Goal: Task Accomplishment & Management: Use online tool/utility

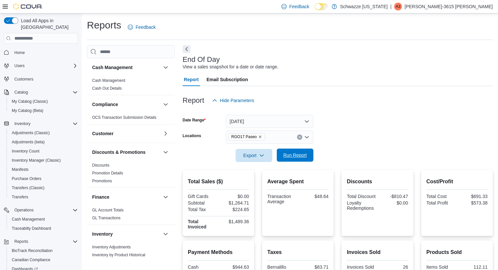
click at [295, 149] on span "Run Report" at bounding box center [295, 154] width 29 height 13
click at [296, 148] on div at bounding box center [338, 145] width 310 height 5
click at [297, 152] on span "Run Report" at bounding box center [295, 154] width 29 height 13
click at [298, 156] on span "Run Report" at bounding box center [295, 155] width 24 height 7
click at [386, 108] on div at bounding box center [338, 111] width 310 height 8
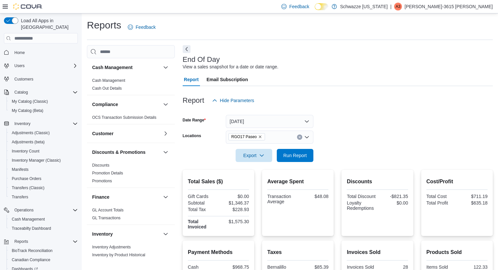
click at [385, 105] on div "Report Hide Parameters" at bounding box center [338, 100] width 310 height 13
click at [279, 98] on div "Report Hide Parameters" at bounding box center [338, 100] width 310 height 13
click at [372, 88] on div at bounding box center [338, 90] width 310 height 8
click at [295, 158] on span "Run Report" at bounding box center [295, 154] width 29 height 13
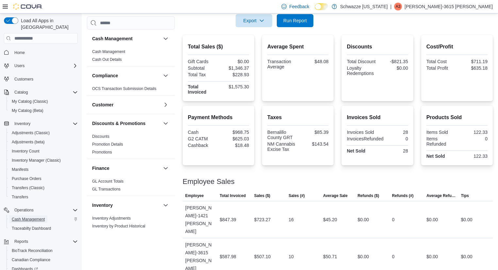
click at [36, 215] on span "Cash Management" at bounding box center [28, 219] width 33 height 8
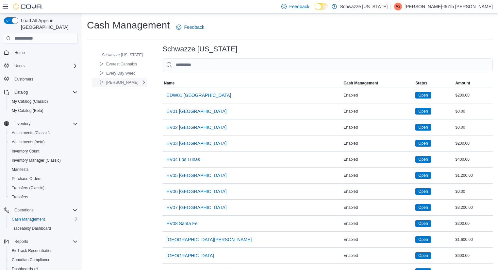
click at [126, 84] on span "[PERSON_NAME]" at bounding box center [122, 82] width 32 height 5
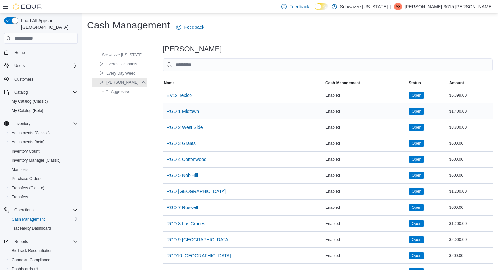
click at [398, 111] on div "Enabled" at bounding box center [365, 111] width 83 height 8
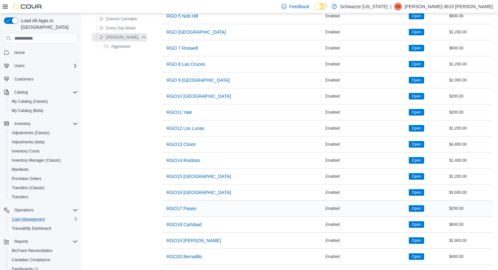
click at [178, 211] on div "RGO17 Paseo" at bounding box center [243, 208] width 161 height 16
click at [185, 205] on span "RGO17 Paseo" at bounding box center [182, 208] width 30 height 7
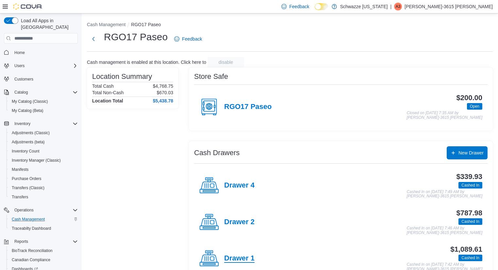
click at [245, 257] on h4 "Drawer 1" at bounding box center [239, 258] width 30 height 8
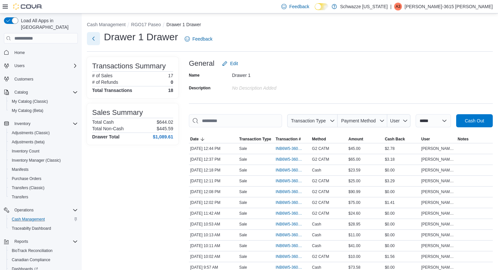
click at [94, 37] on button "Next" at bounding box center [93, 38] width 13 height 13
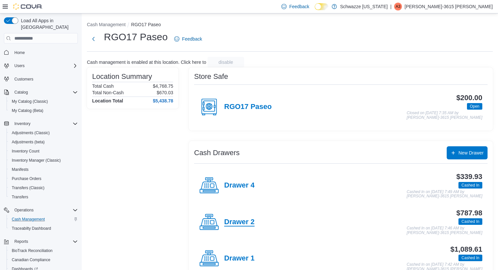
click at [242, 220] on h4 "Drawer 2" at bounding box center [239, 222] width 30 height 8
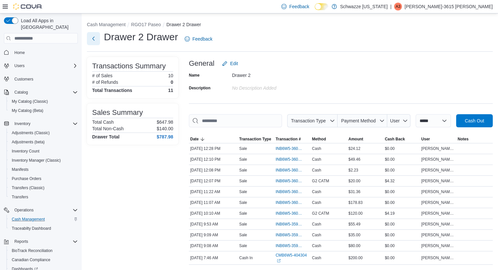
click at [92, 38] on button "Next" at bounding box center [93, 38] width 13 height 13
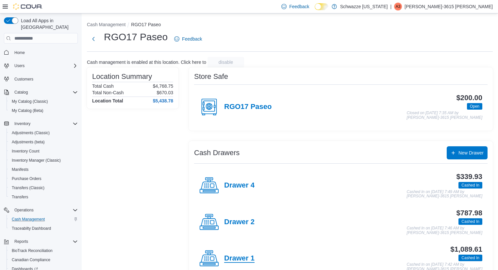
click at [248, 256] on h4 "Drawer 1" at bounding box center [239, 258] width 30 height 8
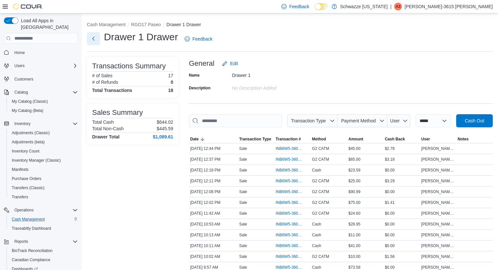
click at [92, 37] on button "Next" at bounding box center [93, 38] width 13 height 13
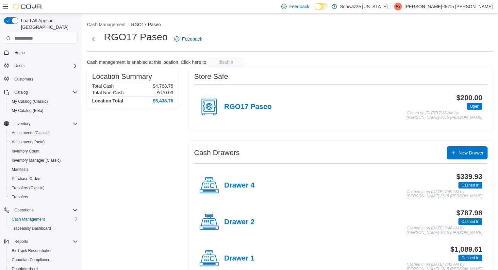
scroll to position [46, 0]
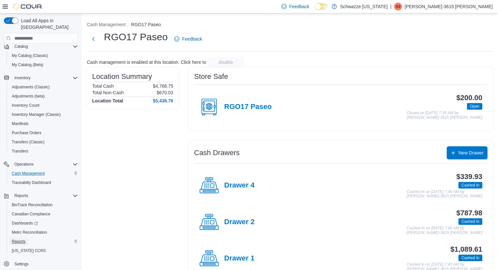
click at [20, 238] on span "Reports" at bounding box center [19, 240] width 14 height 5
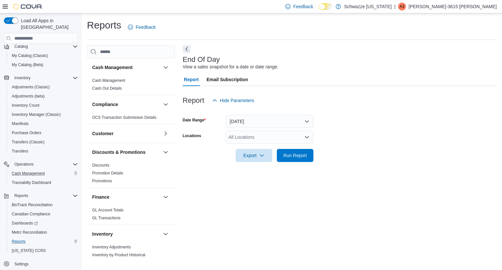
click at [247, 136] on div "All Locations" at bounding box center [270, 136] width 88 height 13
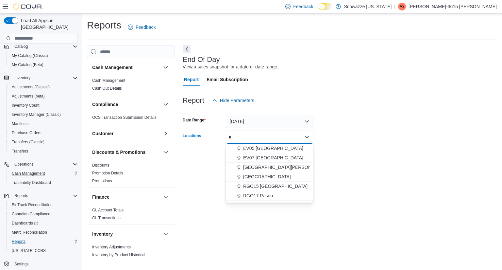
type input "*"
click at [268, 194] on span "RGO17 Paseo" at bounding box center [258, 195] width 30 height 7
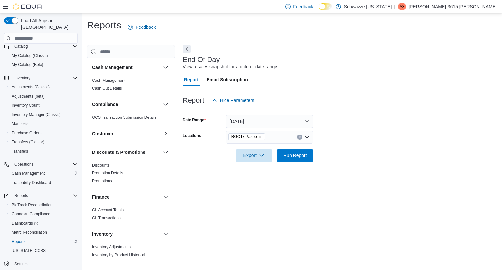
click at [365, 175] on div "End Of Day View a sales snapshot for a date or date range. Report Email Subscri…" at bounding box center [340, 152] width 314 height 215
click at [287, 153] on span "Run Report" at bounding box center [295, 155] width 24 height 7
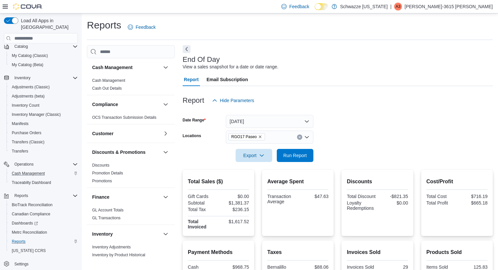
scroll to position [135, 0]
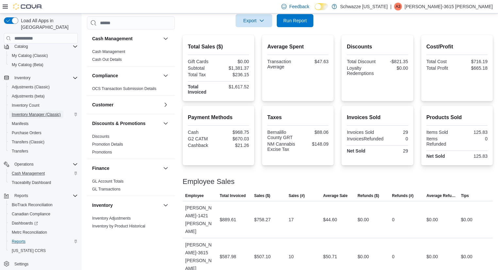
click at [38, 112] on span "Inventory Manager (Classic)" at bounding box center [36, 114] width 49 height 5
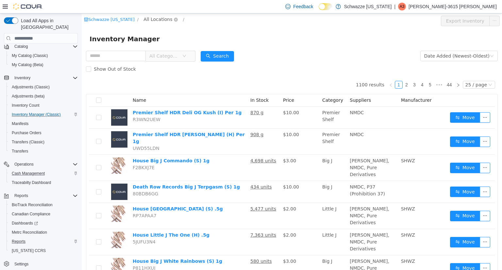
click at [167, 22] on span "All Locations" at bounding box center [160, 20] width 39 height 8
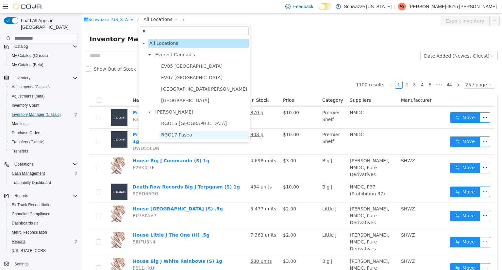
type input "*"
click at [182, 137] on span "RGO17 Paseo" at bounding box center [176, 134] width 31 height 5
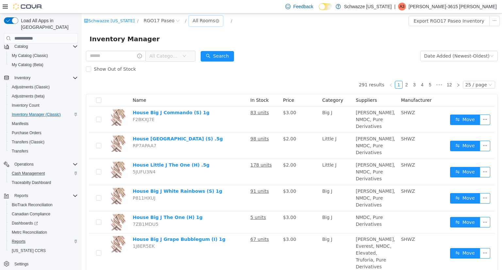
click at [200, 23] on div "All Rooms" at bounding box center [203, 21] width 23 height 10
drag, startPoint x: 206, startPoint y: 57, endPoint x: 177, endPoint y: 38, distance: 35.0
click at [177, 44] on body "Schwazze New Mexico / RGO17 Paseo / All Rooms / Export RGO17 Paseo Inventory In…" at bounding box center [292, 141] width 420 height 256
click at [176, 23] on icon "icon: close-circle" at bounding box center [178, 21] width 4 height 4
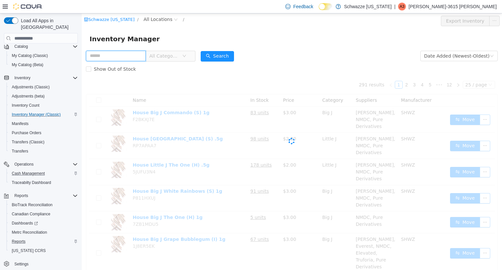
click at [133, 58] on input "text" at bounding box center [116, 56] width 60 height 10
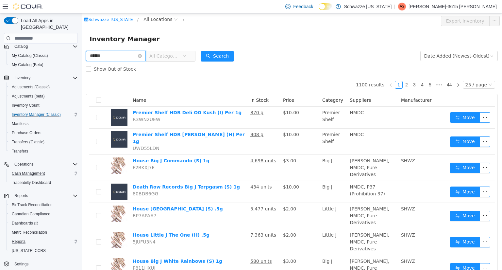
type input "******"
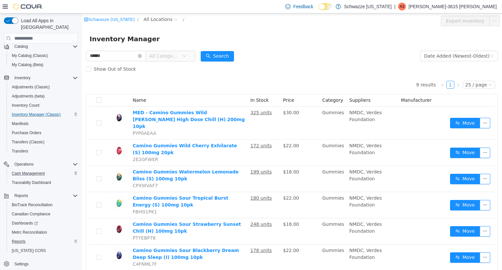
click at [289, 59] on form "****** All Categories Date Added (Newest-Oldest) Search Show Out of Stock" at bounding box center [292, 62] width 412 height 26
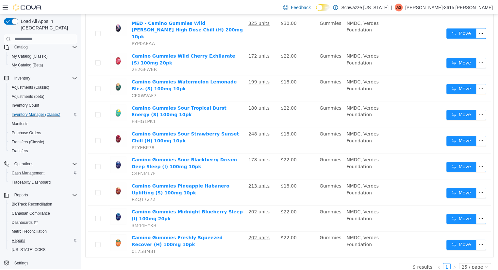
scroll to position [63, 0]
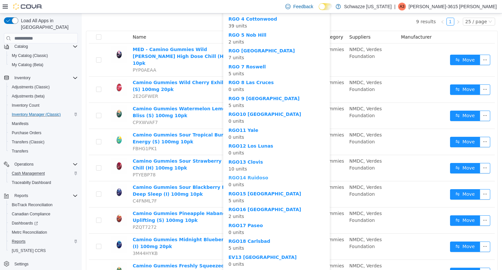
click at [251, 180] on div "RGO 1 Midtown 10 units RGO 2 West Side 5 units RGO 3 Grants 1 units RGO 4 Cotto…" at bounding box center [276, 252] width 96 height 568
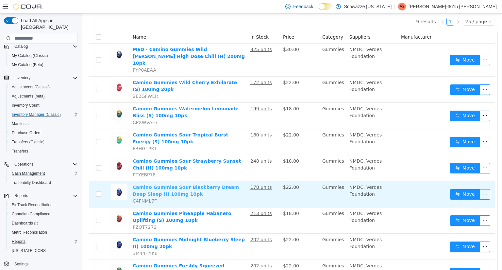
click at [199, 184] on link "Camino Gummies Sour Blackberry Dream Deep Sleep (I) 100mg 10pk" at bounding box center [186, 190] width 106 height 12
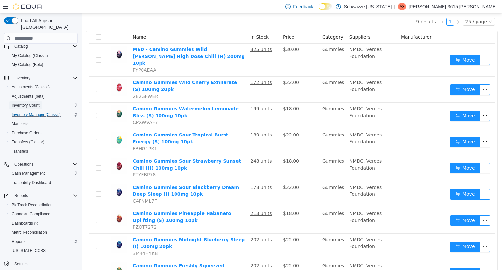
click at [36, 103] on span "Inventory Count" at bounding box center [26, 105] width 28 height 5
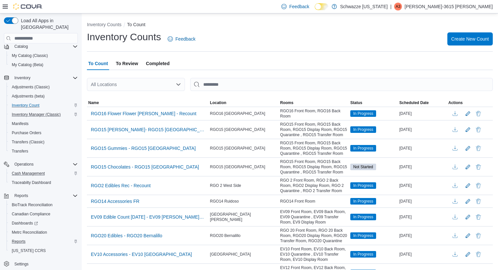
click at [151, 63] on span "Completed" at bounding box center [158, 63] width 24 height 13
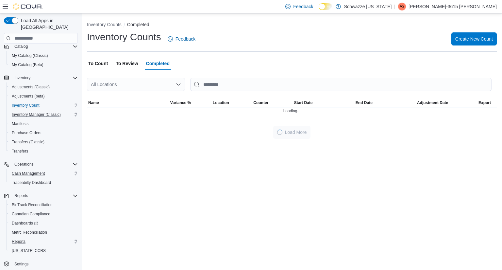
click at [123, 84] on div "All Locations" at bounding box center [136, 84] width 98 height 13
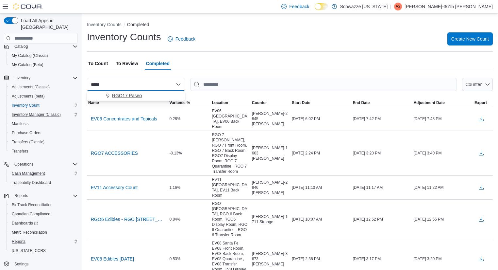
type input "*****"
click at [123, 92] on span "RGO17 Paseo" at bounding box center [127, 95] width 30 height 7
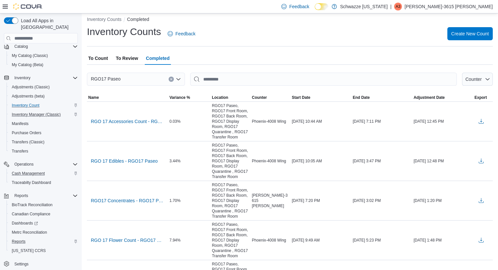
scroll to position [8, 0]
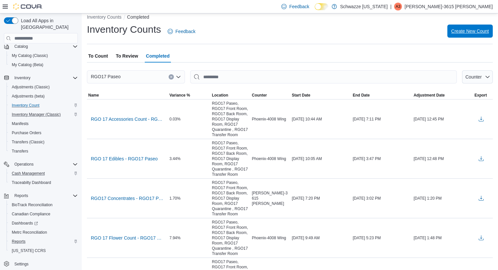
click at [467, 32] on span "Create New Count" at bounding box center [470, 31] width 38 height 7
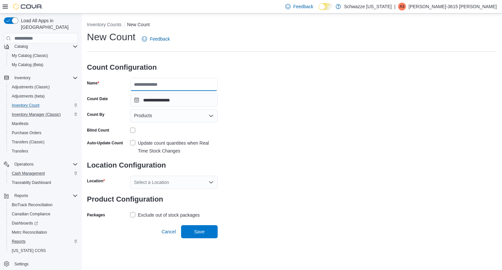
click at [178, 85] on input "Name" at bounding box center [174, 84] width 88 height 13
type input "**********"
click at [252, 110] on div "**********" at bounding box center [292, 124] width 410 height 189
click at [133, 143] on label "Update count quantities when Real Time Stock Changes" at bounding box center [174, 147] width 88 height 16
click at [145, 183] on div "Select a Location" at bounding box center [174, 181] width 88 height 13
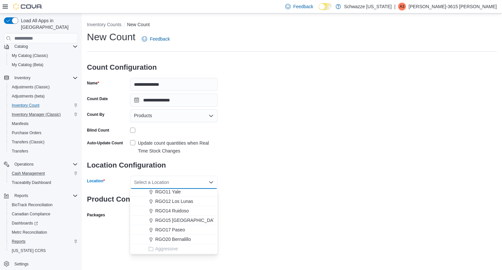
scroll to position [270, 0]
click at [179, 216] on span "RGO17 Paseo" at bounding box center [170, 217] width 30 height 7
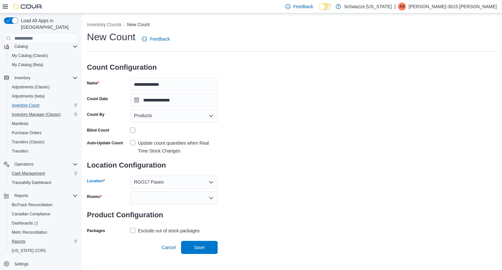
click at [144, 119] on div "Products" at bounding box center [174, 115] width 88 height 13
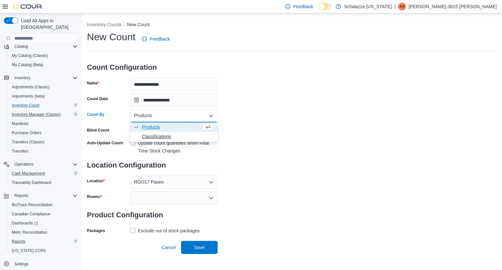
click at [147, 135] on span "Classifications" at bounding box center [178, 136] width 72 height 7
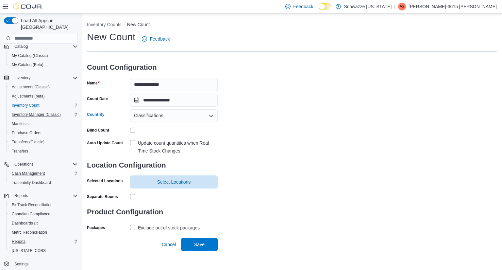
click at [179, 180] on span "Select Locations" at bounding box center [174, 181] width 34 height 7
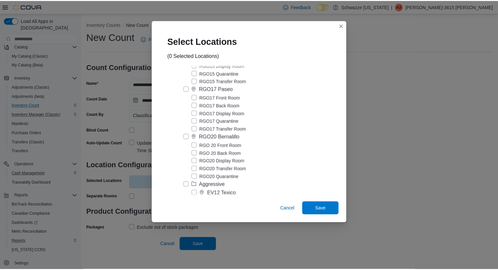
scroll to position [1562, 0]
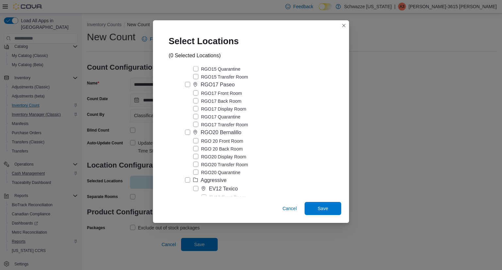
click at [187, 89] on label "RGO17 Paseo" at bounding box center [210, 85] width 50 height 8
click at [319, 208] on span "Save" at bounding box center [323, 208] width 10 height 7
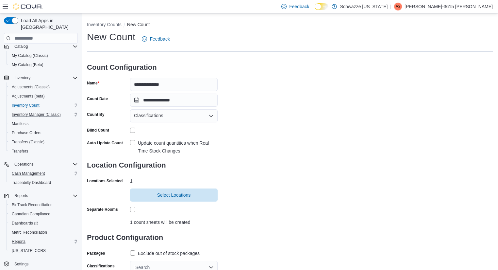
click at [134, 250] on label "Exclude out of stock packages" at bounding box center [165, 253] width 70 height 8
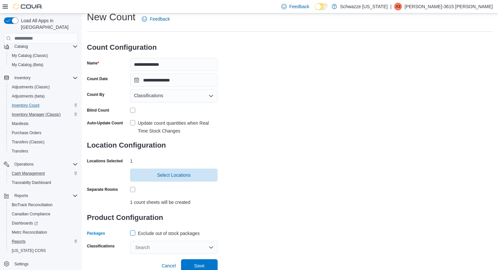
scroll to position [22, 0]
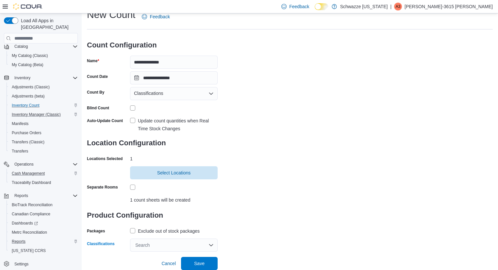
click at [145, 247] on div "Search" at bounding box center [174, 244] width 88 height 13
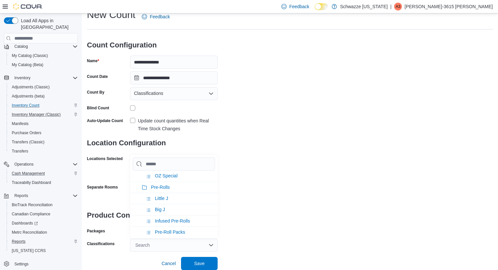
scroll to position [90, 0]
click at [165, 174] on span "Pre-Rolls" at bounding box center [160, 176] width 19 height 5
click at [195, 261] on span "Save" at bounding box center [199, 262] width 10 height 7
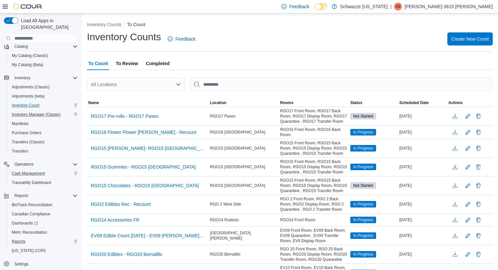
click at [163, 65] on span "Completed" at bounding box center [158, 63] width 24 height 13
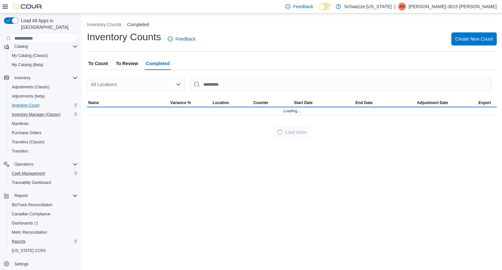
click at [132, 84] on div "All Locations" at bounding box center [136, 84] width 98 height 13
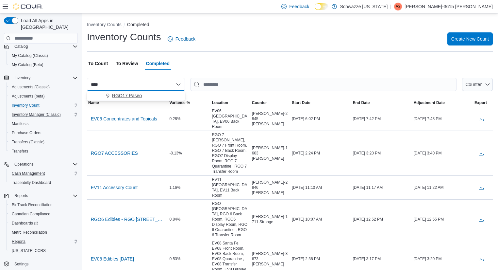
type input "****"
click at [129, 97] on span "RGO17 Paseo" at bounding box center [127, 95] width 30 height 7
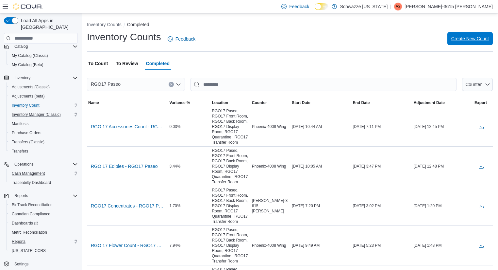
click at [478, 40] on span "Create New Count" at bounding box center [470, 38] width 38 height 7
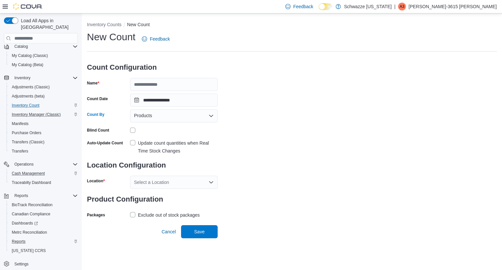
click at [169, 118] on div "Products" at bounding box center [174, 115] width 88 height 13
click at [161, 137] on span "Classifications" at bounding box center [178, 136] width 72 height 7
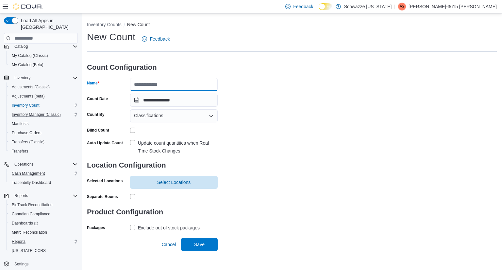
click at [163, 86] on input "Name" at bounding box center [174, 84] width 88 height 13
type input "**********"
click at [269, 102] on div "**********" at bounding box center [292, 131] width 410 height 202
click at [160, 117] on span "Classifications" at bounding box center [148, 115] width 29 height 8
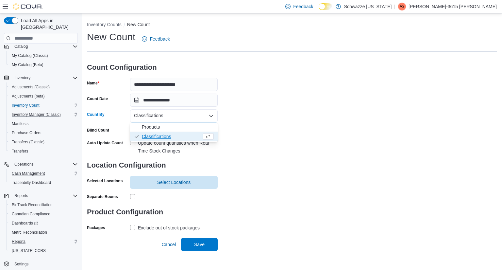
click at [160, 117] on span "Classifications" at bounding box center [148, 115] width 29 height 8
click at [248, 108] on div "**********" at bounding box center [292, 131] width 410 height 202
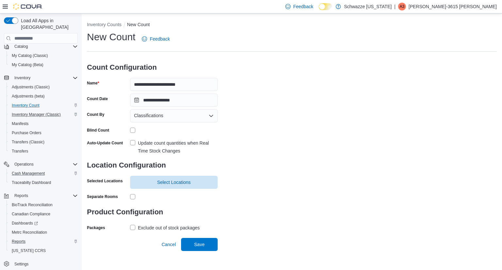
click at [132, 144] on label "Update count quantities when Real Time Stock Changes" at bounding box center [174, 147] width 88 height 16
click at [165, 180] on span "Select Locations" at bounding box center [174, 181] width 34 height 7
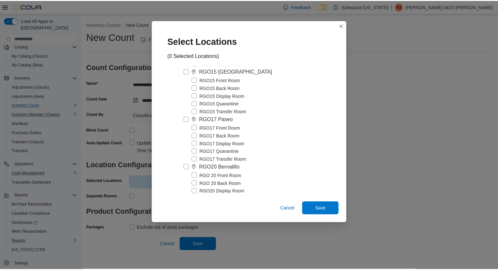
scroll to position [1530, 0]
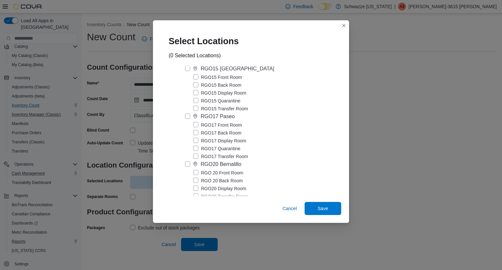
click at [188, 120] on label "RGO17 Paseo" at bounding box center [210, 116] width 50 height 8
click at [320, 207] on span "Save" at bounding box center [323, 208] width 10 height 7
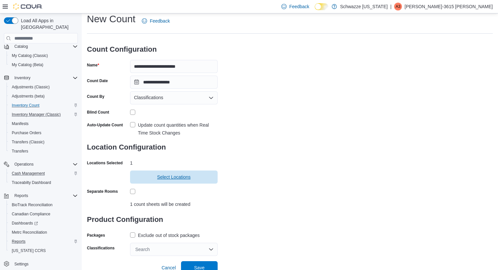
scroll to position [22, 0]
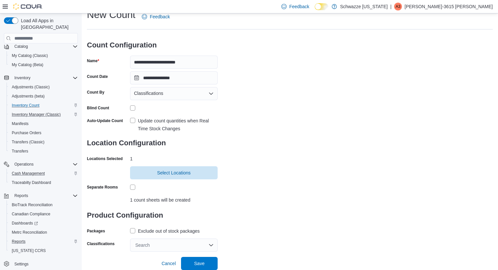
click at [132, 231] on label "Exclude out of stock packages" at bounding box center [165, 231] width 70 height 8
click at [155, 243] on div "Search" at bounding box center [174, 244] width 88 height 13
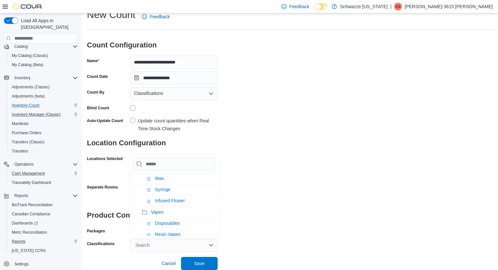
scroll to position [251, 0]
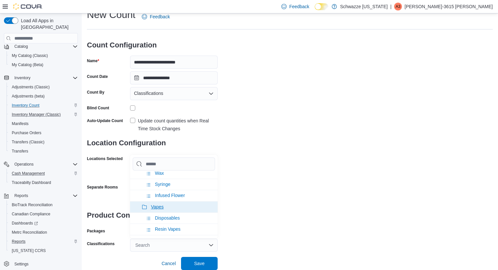
click at [161, 205] on span "Vapes" at bounding box center [157, 206] width 13 height 5
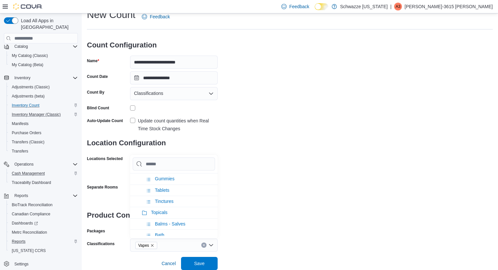
scroll to position [355, 0]
click at [161, 200] on span "Topicals" at bounding box center [159, 202] width 17 height 5
click at [196, 265] on span "Save" at bounding box center [199, 262] width 10 height 7
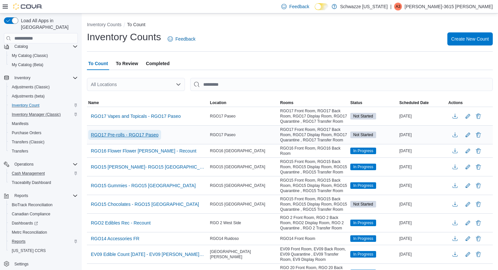
click at [136, 137] on span "RGO17 Pre-rolls - RGO17 Paseo" at bounding box center [125, 134] width 68 height 7
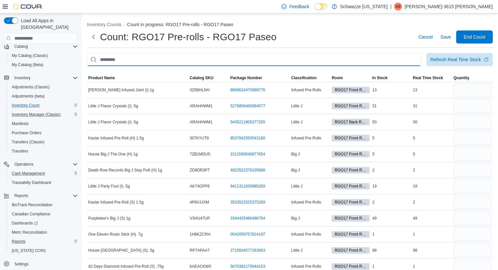
click at [311, 59] on input "This is a search bar. After typing your query, hit enter to filter the results …" at bounding box center [254, 59] width 334 height 13
type input "*****"
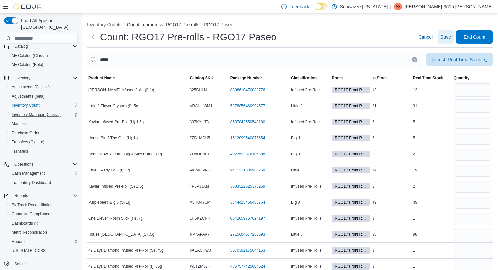
click at [451, 34] on span "Save" at bounding box center [445, 37] width 10 height 7
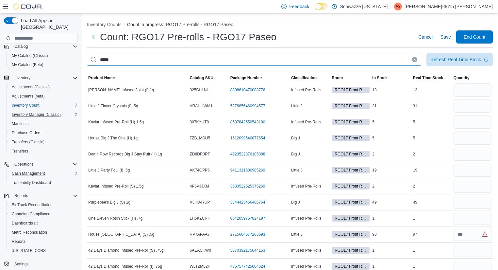
click at [371, 59] on input "*****" at bounding box center [254, 59] width 334 height 13
click at [365, 28] on ol "Inventory Counts Count in progress: RGO17 Pre-rolls - RGO17 Paseo" at bounding box center [290, 25] width 406 height 8
click at [348, 69] on div at bounding box center [290, 70] width 406 height 8
click at [353, 58] on input "*****" at bounding box center [254, 59] width 334 height 13
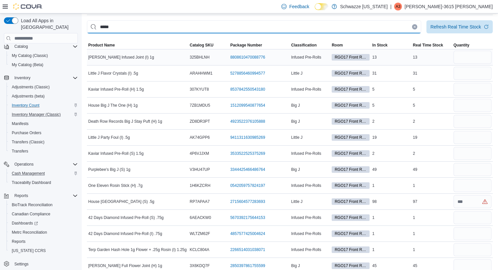
scroll to position [28, 0]
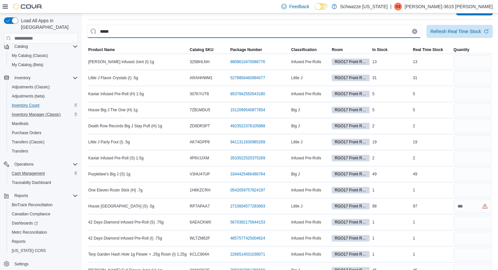
click at [379, 27] on input "*****" at bounding box center [254, 31] width 334 height 13
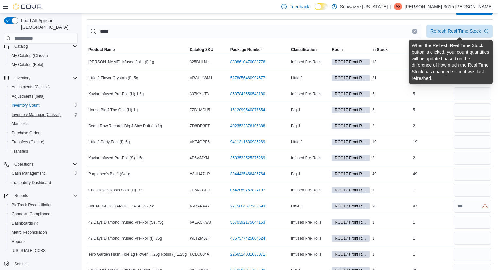
click at [464, 33] on div "Refresh Real Time Stock" at bounding box center [455, 31] width 51 height 7
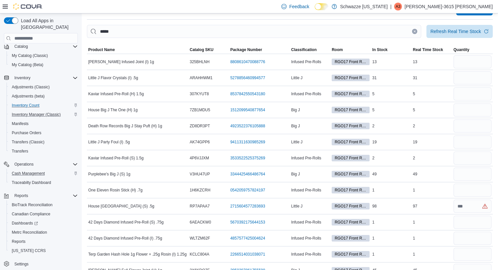
scroll to position [0, 0]
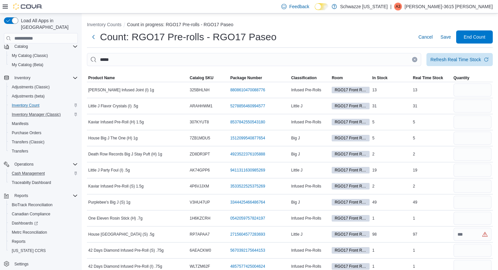
click at [416, 60] on icon "Clear input" at bounding box center [414, 59] width 3 height 3
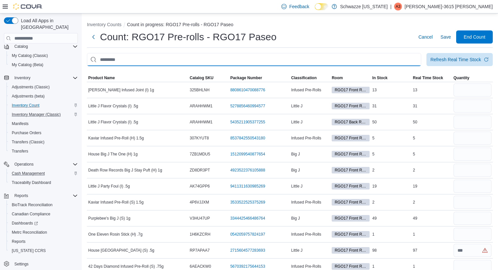
click at [386, 64] on input "This is a search bar. After typing your query, hit enter to filter the results …" at bounding box center [254, 59] width 334 height 13
type input "***"
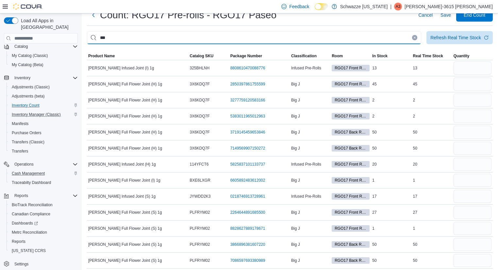
scroll to position [25, 0]
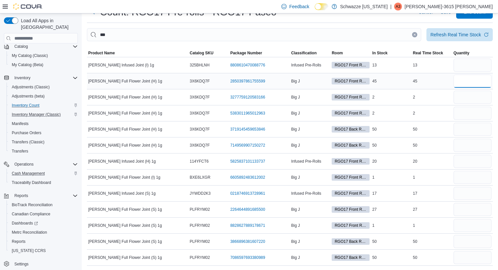
click at [489, 86] on input "number" at bounding box center [472, 80] width 38 height 13
type input "**"
click at [488, 50] on span "Quantity" at bounding box center [472, 53] width 41 height 8
click at [474, 207] on input "number" at bounding box center [472, 209] width 38 height 13
type input "**"
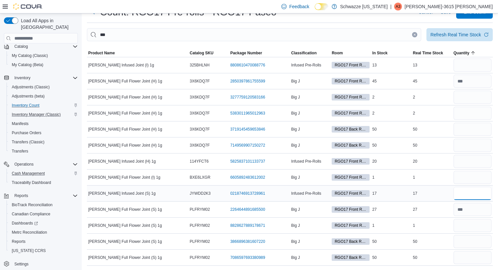
click at [473, 196] on input "number" at bounding box center [472, 193] width 38 height 13
click at [416, 34] on button "Clear input" at bounding box center [414, 34] width 5 height 5
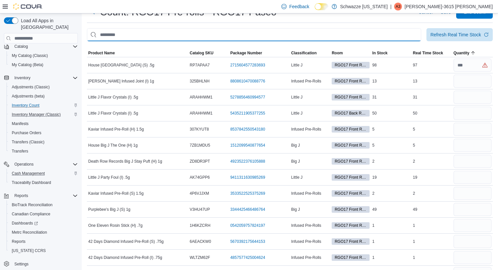
click at [405, 36] on input "This is a search bar. After typing your query, hit enter to filter the results …" at bounding box center [254, 34] width 334 height 13
type input "*********"
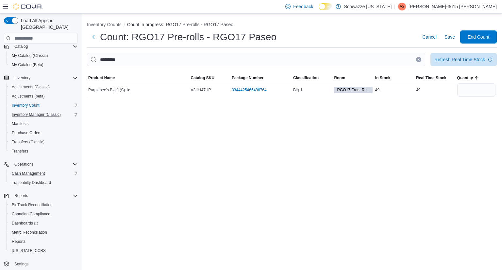
click at [413, 113] on div "Inventory Counts Count in progress: RGO17 Pre-rolls - RGO17 Paseo Count: RGO17 …" at bounding box center [292, 141] width 420 height 256
click at [476, 91] on input "number" at bounding box center [476, 89] width 38 height 13
type input "**"
click at [413, 138] on div "Inventory Counts Count in progress: RGO17 Pre-rolls - RGO17 Paseo Count: RGO17 …" at bounding box center [292, 141] width 420 height 256
click at [418, 60] on icon "Clear input" at bounding box center [418, 59] width 3 height 3
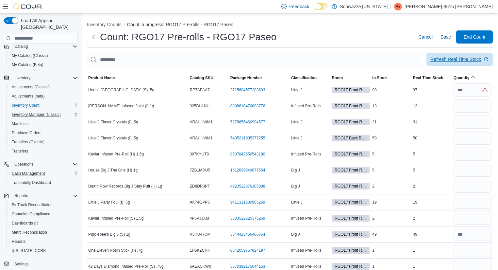
click at [461, 57] on div "Refresh Real Time Stock" at bounding box center [455, 59] width 51 height 7
click at [384, 34] on div "Count: RGO17 Pre-rolls - RGO17 Paseo Cancel Save End Count" at bounding box center [290, 36] width 406 height 13
click at [270, 59] on input "This is a search bar. After typing your query, hit enter to filter the results …" at bounding box center [254, 59] width 334 height 13
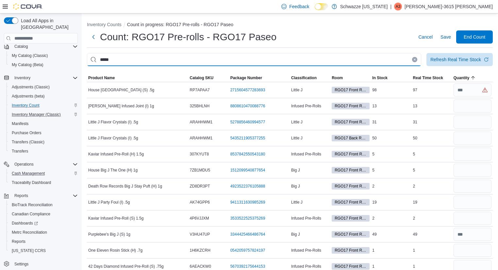
type input "*****"
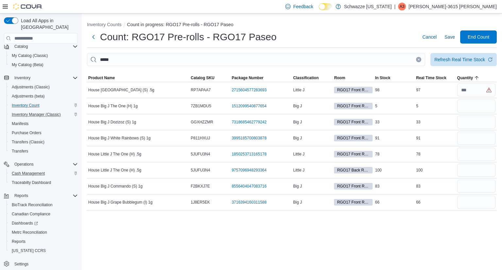
click at [344, 36] on div "Count: RGO17 Pre-rolls - RGO17 Paseo Cancel Save End Count" at bounding box center [292, 36] width 410 height 13
click at [345, 41] on div "Count: RGO17 Pre-rolls - RGO17 Paseo Cancel Save End Count" at bounding box center [292, 36] width 410 height 13
click at [467, 90] on input "number" at bounding box center [476, 89] width 38 height 13
type input "**"
click at [389, 42] on div "Count: RGO17 Pre-rolls - RGO17 Paseo Cancel Save End Count" at bounding box center [292, 36] width 410 height 13
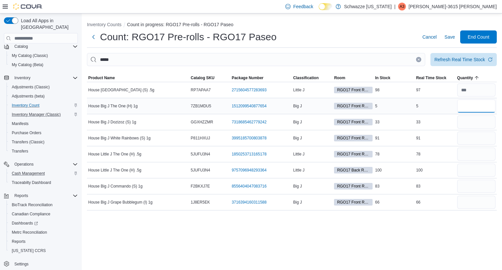
click at [468, 103] on input "number" at bounding box center [476, 105] width 38 height 13
type input "*"
click at [445, 61] on div "Refresh Real Time Stock" at bounding box center [459, 59] width 51 height 7
click at [372, 23] on ol "Inventory Counts Count in progress: RGO17 Pre-rolls - RGO17 Paseo" at bounding box center [292, 25] width 410 height 8
click at [467, 122] on input "number" at bounding box center [476, 121] width 38 height 13
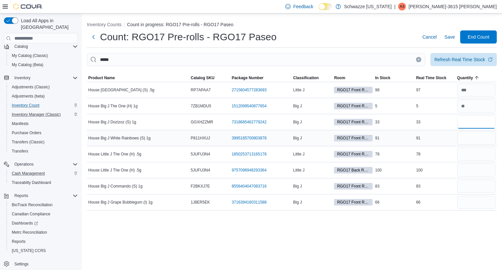
type input "**"
click at [469, 139] on input "number" at bounding box center [476, 137] width 38 height 13
type input "**"
click at [443, 139] on div "91" at bounding box center [435, 138] width 41 height 8
click at [476, 150] on input "number" at bounding box center [476, 153] width 38 height 13
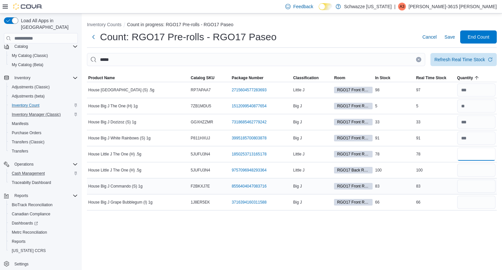
type input "**"
click at [483, 182] on input "number" at bounding box center [476, 185] width 38 height 13
type input "**"
click at [470, 205] on input "number" at bounding box center [476, 201] width 38 height 13
type input "**"
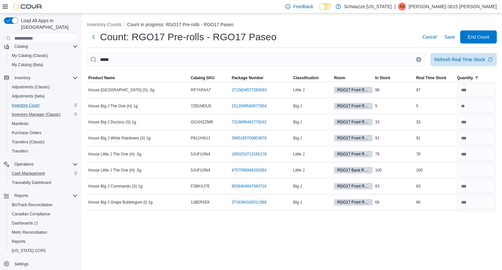
click at [457, 223] on div "Inventory Counts Count in progress: RGO17 Pre-rolls - RGO17 Paseo Count: RGO17 …" at bounding box center [292, 141] width 420 height 256
click at [466, 184] on input "number" at bounding box center [476, 185] width 38 height 13
type input "**"
click at [446, 229] on div "Inventory Counts Count in progress: RGO17 Pre-rolls - RGO17 Paseo Count: RGO17 …" at bounding box center [292, 141] width 420 height 256
click at [471, 157] on input "number" at bounding box center [476, 153] width 38 height 13
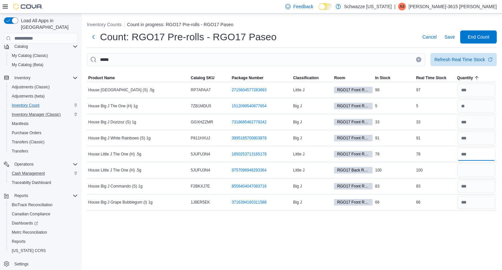
type input "**"
click at [429, 239] on div "Inventory Counts Count in progress: RGO17 Pre-rolls - RGO17 Paseo Count: RGO17 …" at bounding box center [292, 141] width 420 height 256
click at [471, 155] on input "number" at bounding box center [476, 153] width 38 height 13
type input "**"
click at [446, 235] on div "Inventory Counts Count in progress: RGO17 Pre-rolls - RGO17 Paseo Count: RGO17 …" at bounding box center [292, 141] width 420 height 256
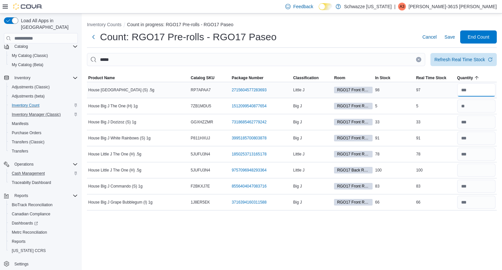
click at [483, 90] on input "number" at bounding box center [476, 89] width 38 height 13
type input "**"
click at [458, 219] on div "Inventory Counts Count in progress: RGO17 Pre-rolls - RGO17 Paseo Count: RGO17 …" at bounding box center [292, 141] width 420 height 256
click at [470, 201] on input "number" at bounding box center [476, 201] width 38 height 13
type input "**"
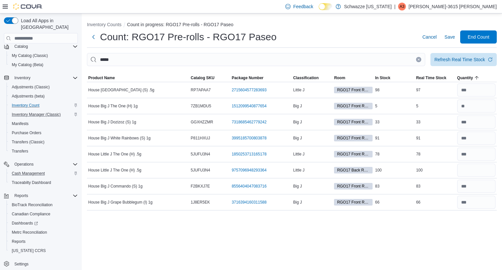
click at [445, 241] on div "Inventory Counts Count in progress: RGO17 Pre-rolls - RGO17 Paseo Count: RGO17 …" at bounding box center [292, 141] width 420 height 256
click at [418, 57] on button "Clear input" at bounding box center [418, 59] width 5 height 5
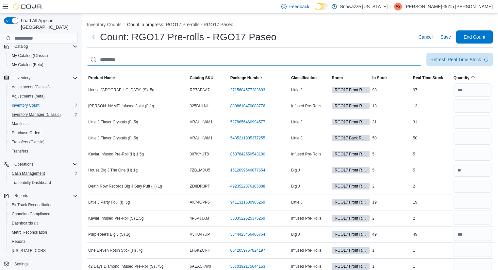
click at [400, 61] on input "This is a search bar. After typing your query, hit enter to filter the results …" at bounding box center [254, 59] width 334 height 13
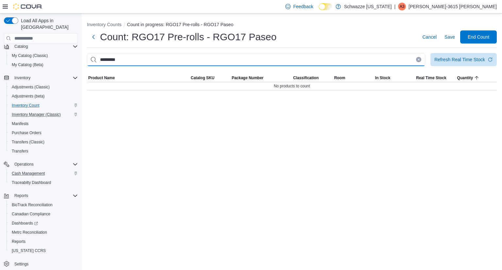
type input "*********"
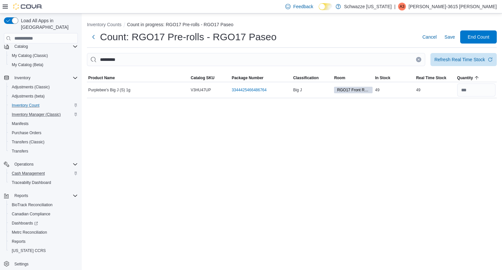
click at [419, 60] on icon "Clear input" at bounding box center [419, 60] width 2 height 2
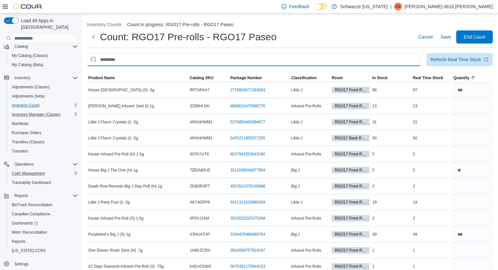
click at [392, 59] on input "This is a search bar. After typing your query, hit enter to filter the results …" at bounding box center [254, 59] width 334 height 13
type input "*"
click at [384, 42] on div "Count: RGO17 Pre-rolls - RGO17 Paseo Cancel Save End Count" at bounding box center [290, 36] width 406 height 13
click at [474, 197] on input "number" at bounding box center [472, 201] width 38 height 13
type input "**"
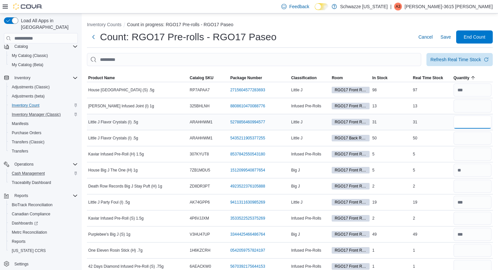
click at [479, 121] on input "number" at bounding box center [472, 121] width 38 height 13
type input "**"
click at [390, 40] on div "Count: RGO17 Pre-rolls - RGO17 Paseo Cancel Save End Count" at bounding box center [290, 36] width 406 height 13
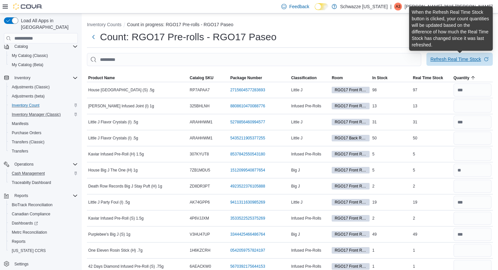
click at [439, 58] on div "Refresh Real Time Stock" at bounding box center [455, 59] width 51 height 7
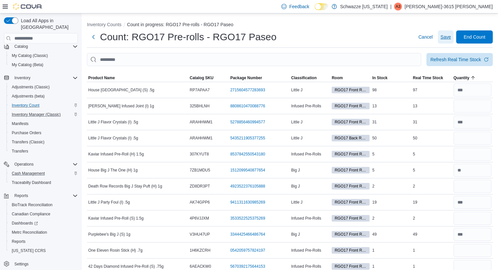
click at [446, 37] on span "Save" at bounding box center [445, 37] width 10 height 7
click at [214, 57] on input "This is a search bar. After typing your query, hit enter to filter the results …" at bounding box center [254, 59] width 334 height 13
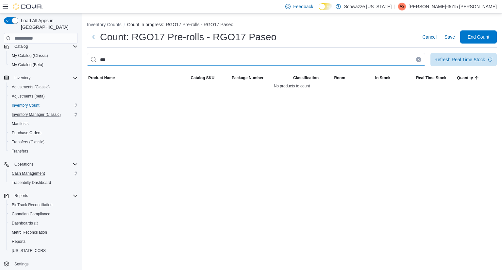
type input "***"
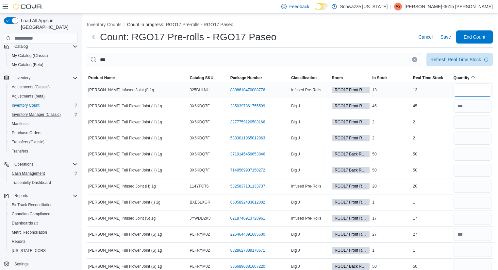
click at [465, 88] on input "number" at bounding box center [472, 89] width 38 height 13
type input "**"
click at [483, 125] on input "number" at bounding box center [472, 121] width 38 height 13
type input "*"
click at [474, 141] on input "number" at bounding box center [472, 137] width 38 height 13
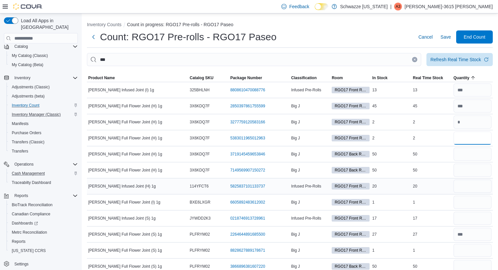
type input "*"
click at [475, 181] on input "number" at bounding box center [472, 185] width 38 height 13
type input "**"
click at [485, 221] on input "number" at bounding box center [472, 217] width 38 height 13
type input "**"
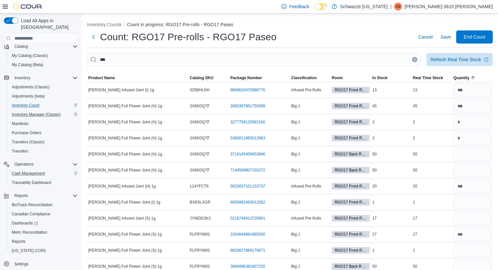
click at [392, 31] on div "Count: RGO17 Pre-rolls - RGO17 Paseo Cancel Save End Count" at bounding box center [290, 36] width 406 height 13
click at [345, 30] on div "Count: RGO17 Pre-rolls - RGO17 Paseo Cancel Save End Count" at bounding box center [290, 36] width 406 height 13
click at [451, 33] on span "Save" at bounding box center [445, 36] width 10 height 13
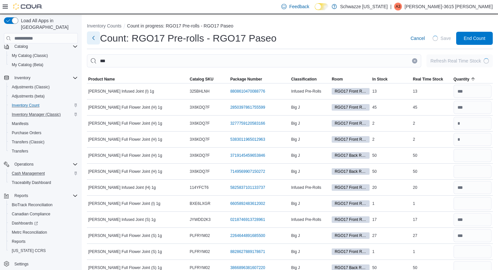
click at [93, 40] on button "Next" at bounding box center [93, 37] width 13 height 13
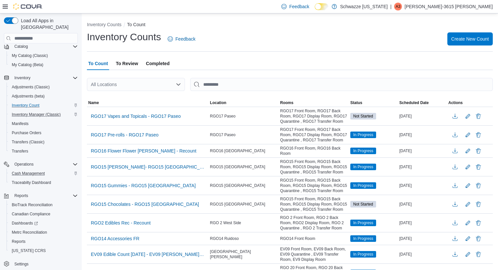
click at [168, 81] on div "All Locations" at bounding box center [136, 84] width 98 height 13
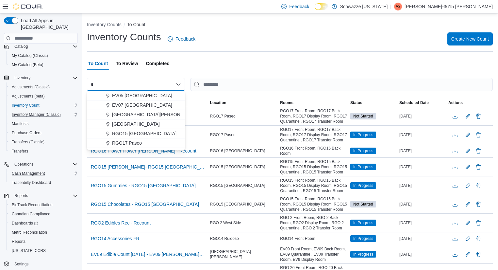
type input "*"
click at [138, 143] on span "RGO17 Paseo" at bounding box center [127, 142] width 30 height 7
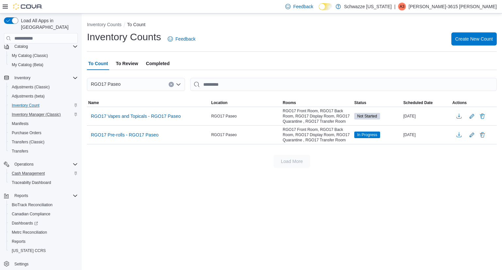
click at [237, 167] on div "Inventory Counts To Count Inventory Counts Feedback Create New Count To Count T…" at bounding box center [292, 92] width 420 height 159
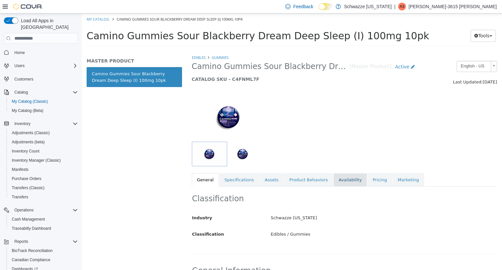
click at [333, 178] on link "Availability" at bounding box center [350, 180] width 34 height 14
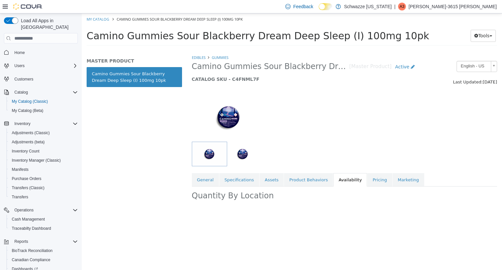
drag, startPoint x: 501, startPoint y: 83, endPoint x: 501, endPoint y: 151, distance: 68.3
click at [501, 151] on div "Edibles Gummies Camino Gummies Sour Blackberry Dream Deep Sleep (I) 100mg 10pk …" at bounding box center [344, 161] width 315 height 215
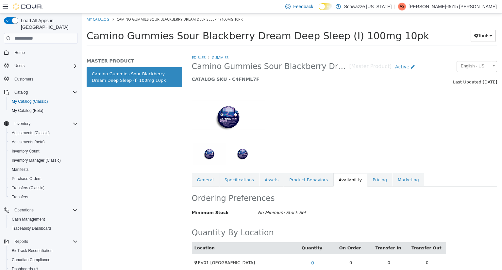
click at [333, 129] on div at bounding box center [344, 114] width 315 height 56
drag, startPoint x: 469, startPoint y: 100, endPoint x: 501, endPoint y: 87, distance: 34.9
click at [501, 87] on div "Edibles Gummies Camino Gummies Sour Blackberry Dream Deep Sleep (I) 100mg 10pk …" at bounding box center [344, 161] width 315 height 215
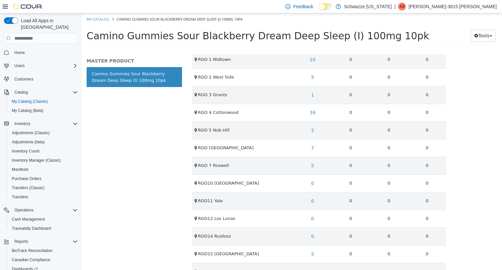
scroll to position [481, 0]
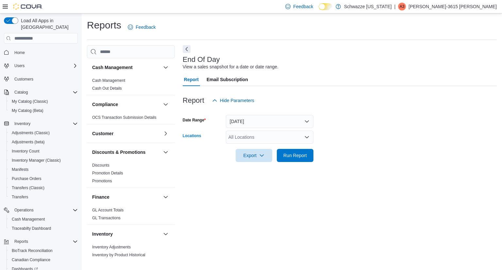
click at [260, 143] on div "All Locations" at bounding box center [270, 136] width 88 height 13
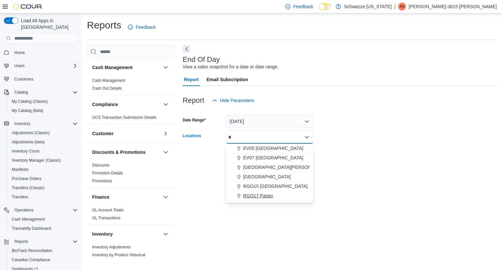
type input "*"
click at [270, 196] on span "RGO17 Paseo" at bounding box center [258, 195] width 30 height 7
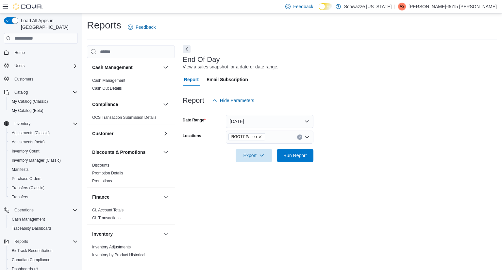
click at [385, 168] on div at bounding box center [340, 166] width 314 height 8
click at [303, 158] on span "Run Report" at bounding box center [295, 154] width 29 height 13
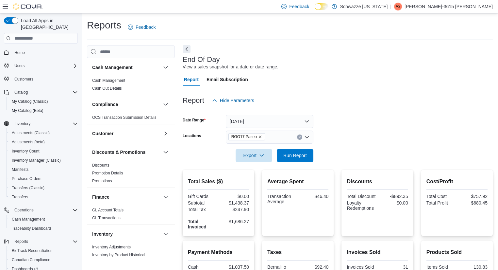
click at [345, 124] on form "Date Range [DATE] Locations RGO17 Paseo Export Run Report" at bounding box center [338, 134] width 310 height 55
click at [304, 163] on div at bounding box center [338, 166] width 310 height 8
click at [305, 159] on span "Run Report" at bounding box center [295, 154] width 29 height 13
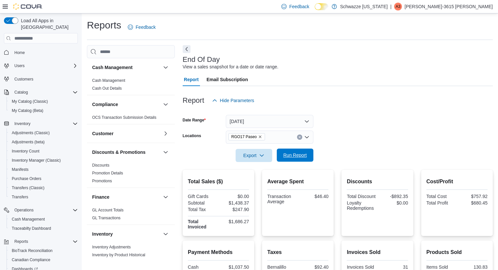
click at [305, 159] on span "Run Report" at bounding box center [295, 154] width 29 height 13
drag, startPoint x: 498, startPoint y: 149, endPoint x: 501, endPoint y: 139, distance: 11.2
click at [498, 139] on html "Feedback Dark Mode Schwazze New Mexico | A3 Adrianna-3615 Lerma Load All Apps i…" at bounding box center [249, 135] width 498 height 270
click at [377, 94] on div "Report Hide Parameters" at bounding box center [338, 100] width 310 height 13
click at [401, 104] on div "Report Hide Parameters" at bounding box center [338, 100] width 310 height 13
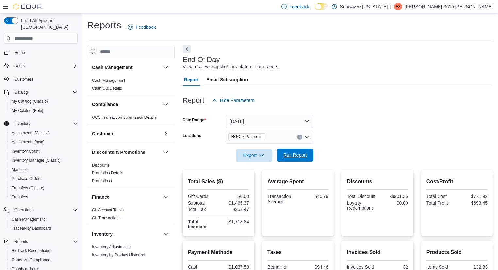
click at [308, 159] on span "Run Report" at bounding box center [295, 154] width 29 height 13
click at [298, 160] on span "Run Report" at bounding box center [295, 154] width 29 height 13
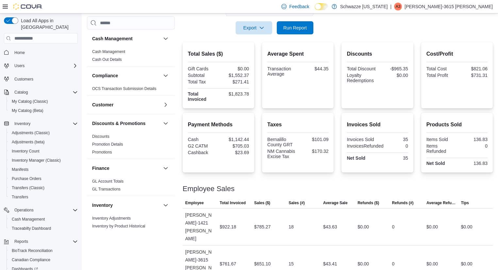
scroll to position [135, 0]
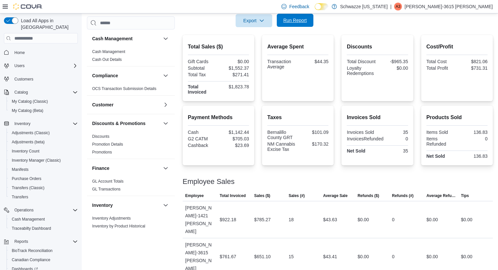
click at [299, 23] on span "Run Report" at bounding box center [295, 20] width 24 height 7
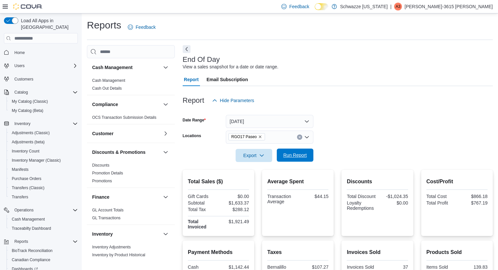
click at [307, 152] on span "Run Report" at bounding box center [295, 154] width 29 height 13
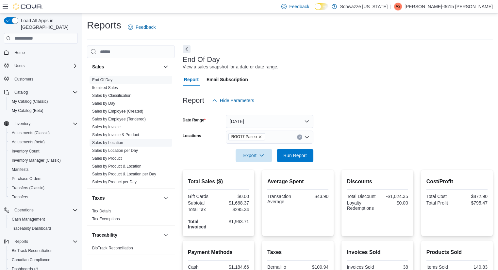
click at [119, 140] on link "Sales by Location" at bounding box center [107, 142] width 31 height 5
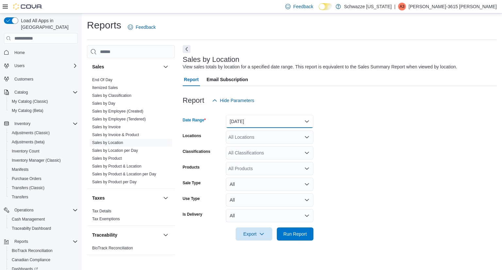
click at [252, 120] on button "[DATE]" at bounding box center [270, 121] width 88 height 13
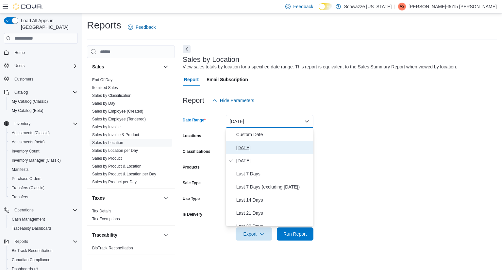
click at [252, 144] on span "[DATE]" at bounding box center [273, 147] width 74 height 8
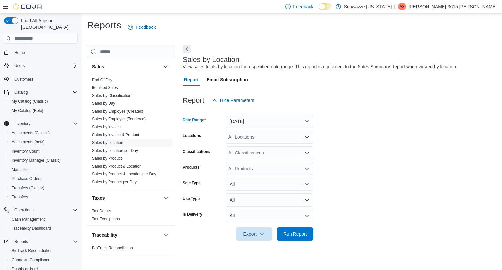
click at [256, 138] on div "All Locations" at bounding box center [270, 136] width 88 height 13
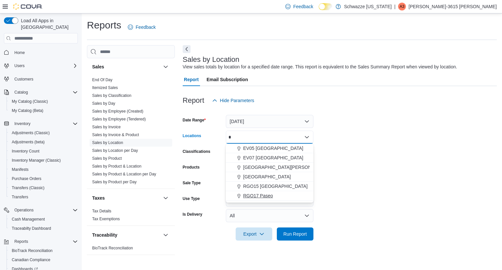
type input "*"
click at [258, 192] on span "RGO17 Paseo" at bounding box center [258, 195] width 30 height 7
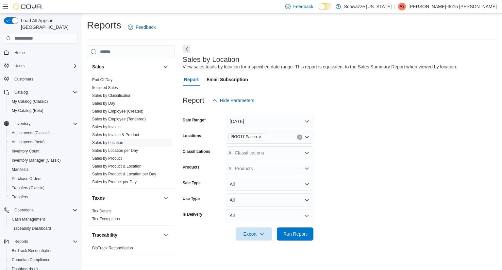
click at [375, 207] on form "Date Range [DATE] Locations RGO17 Paseo Classifications All Classifications Pro…" at bounding box center [340, 173] width 314 height 133
click at [310, 231] on button "Run Report" at bounding box center [295, 233] width 37 height 13
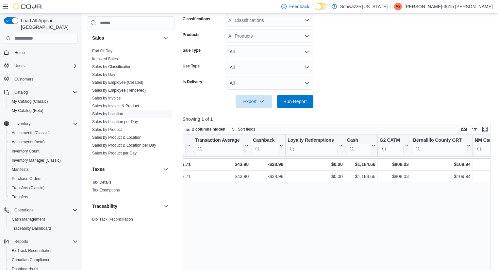
scroll to position [0, 665]
click at [106, 47] on span "End Of Day" at bounding box center [131, 51] width 83 height 8
click at [106, 49] on link "End Of Day" at bounding box center [102, 51] width 20 height 5
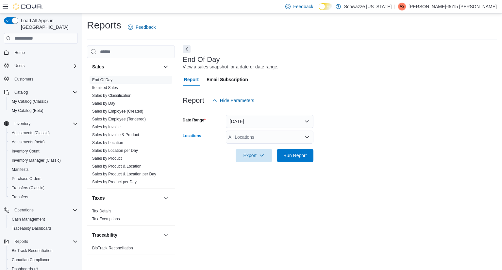
click at [269, 134] on div "All Locations" at bounding box center [270, 136] width 88 height 13
type input "***"
click at [265, 142] on div "***" at bounding box center [270, 136] width 88 height 13
click at [264, 150] on span "RGO17 Paseo" at bounding box center [258, 148] width 30 height 7
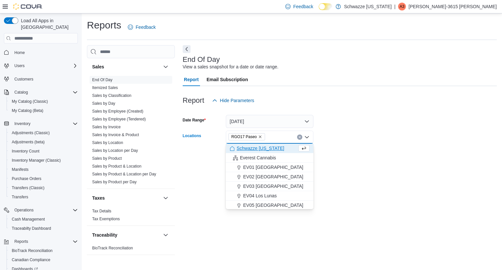
click at [330, 158] on form "Date Range [DATE] Locations RGO17 Paseo Combo box. Selected. RGO17 Paseo. Press…" at bounding box center [340, 134] width 314 height 55
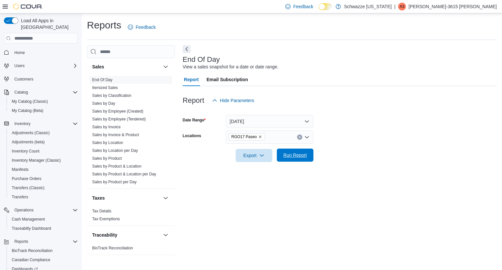
click at [304, 157] on span "Run Report" at bounding box center [295, 155] width 24 height 7
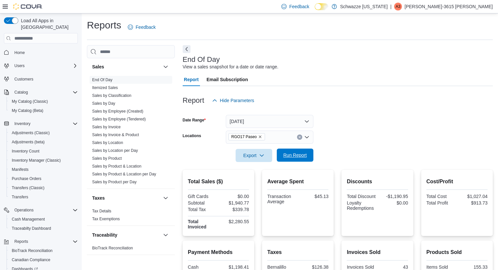
click at [304, 157] on span "Run Report" at bounding box center [295, 155] width 24 height 7
click at [42, 157] on span "Inventory Manager (Classic)" at bounding box center [36, 159] width 49 height 5
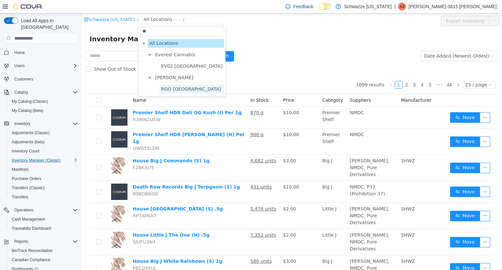
type input "**"
click at [187, 91] on span "RGO [GEOGRAPHIC_DATA]" at bounding box center [191, 88] width 60 height 5
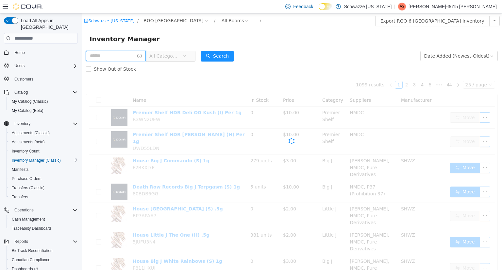
click at [120, 52] on input "text" at bounding box center [116, 56] width 60 height 10
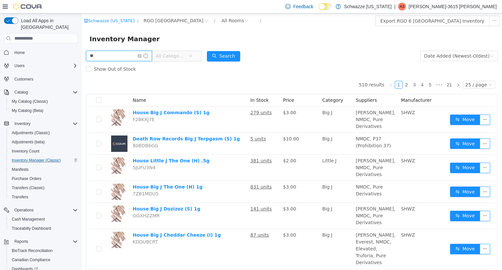
type input "*"
type input "****"
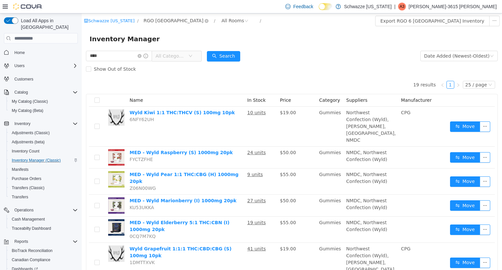
click at [191, 22] on span "RGO [GEOGRAPHIC_DATA]" at bounding box center [173, 20] width 60 height 7
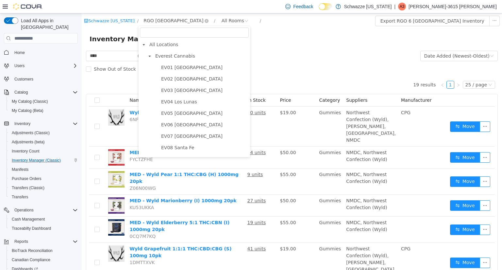
click at [191, 22] on span "RGO [GEOGRAPHIC_DATA]" at bounding box center [173, 20] width 60 height 7
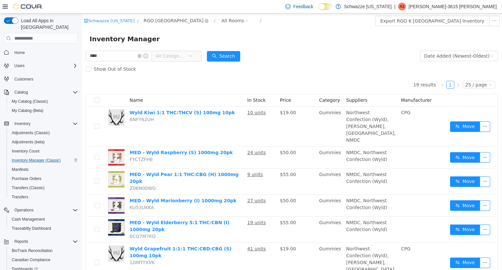
click at [195, 17] on span "RGO [GEOGRAPHIC_DATA]" at bounding box center [176, 21] width 70 height 8
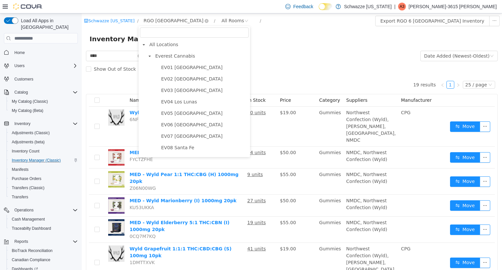
scroll to position [171, 0]
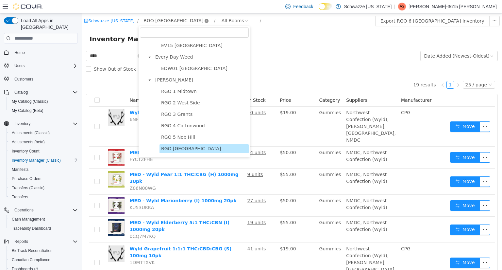
click at [205, 21] on icon "icon: close-circle" at bounding box center [207, 21] width 4 height 4
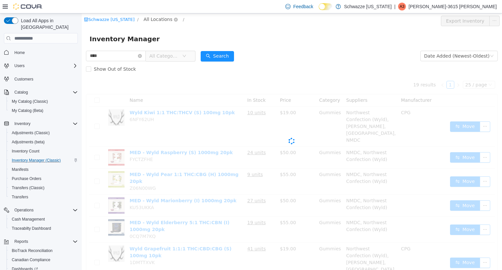
click at [159, 21] on span "All Locations" at bounding box center [157, 19] width 29 height 7
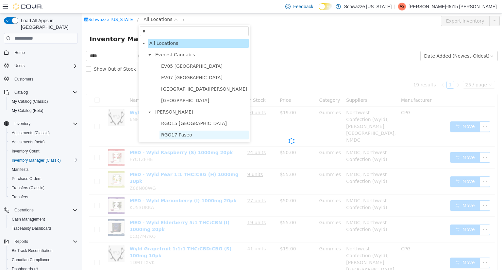
type input "*"
click at [182, 137] on span "RGO17 Paseo" at bounding box center [176, 134] width 31 height 5
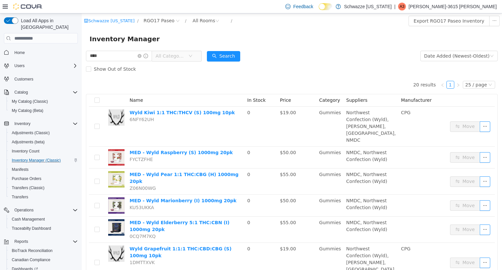
click at [291, 49] on div "Inventory Manager" at bounding box center [292, 38] width 420 height 21
click at [324, 44] on div "Inventory Manager" at bounding box center [292, 38] width 420 height 21
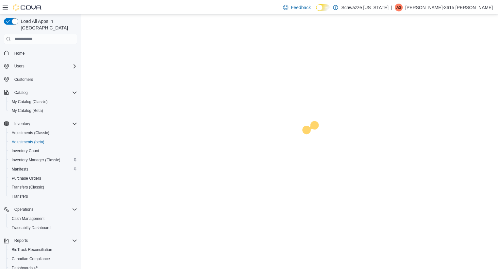
scroll to position [46, 0]
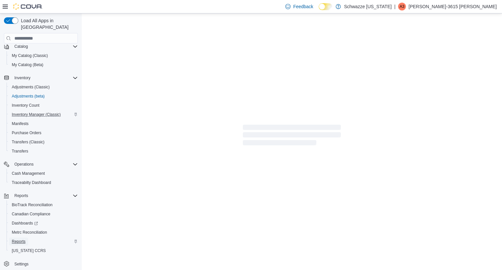
click at [25, 238] on span "Reports" at bounding box center [19, 240] width 14 height 5
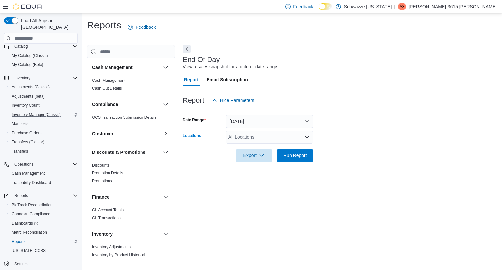
click at [253, 143] on div "All Locations" at bounding box center [270, 136] width 88 height 13
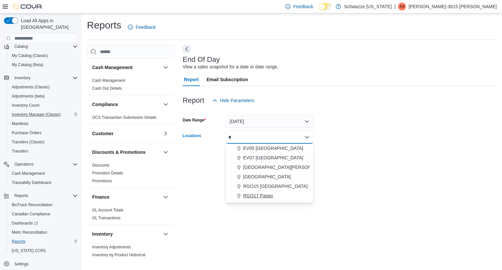
type input "*"
click at [266, 193] on span "RGO17 Paseo" at bounding box center [258, 195] width 30 height 7
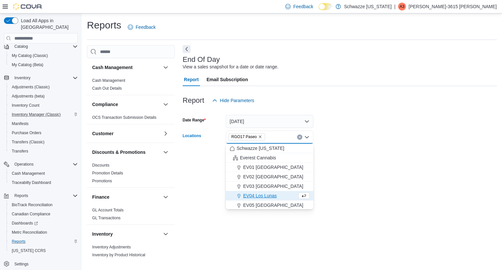
click at [380, 160] on form "Date Range [DATE] Locations RGO17 Paseo Combo box. Selected. RGO17 Paseo. Press…" at bounding box center [340, 134] width 314 height 55
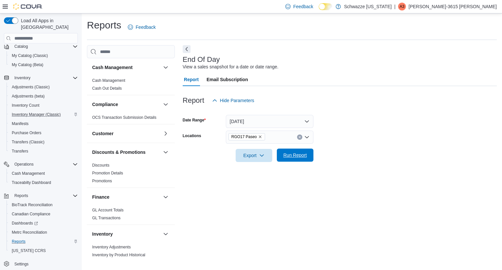
click at [313, 156] on button "Run Report" at bounding box center [295, 154] width 37 height 13
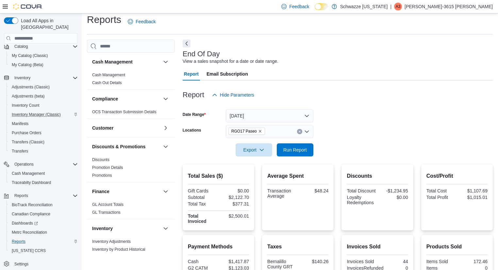
scroll to position [135, 0]
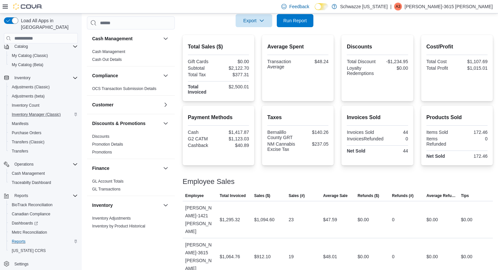
click at [393, 182] on div "Employee Sales" at bounding box center [338, 181] width 310 height 8
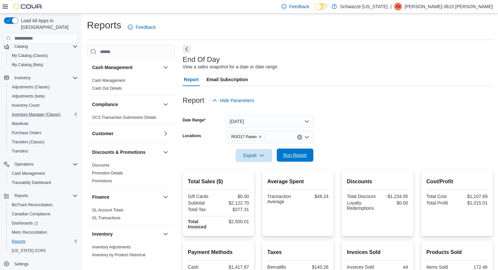
click at [299, 154] on span "Run Report" at bounding box center [295, 155] width 24 height 7
click at [452, 165] on div at bounding box center [338, 166] width 310 height 8
drag, startPoint x: 297, startPoint y: 155, endPoint x: 429, endPoint y: 112, distance: 138.3
click at [429, 112] on div at bounding box center [338, 111] width 310 height 8
click at [297, 156] on span "Run Report" at bounding box center [295, 155] width 24 height 7
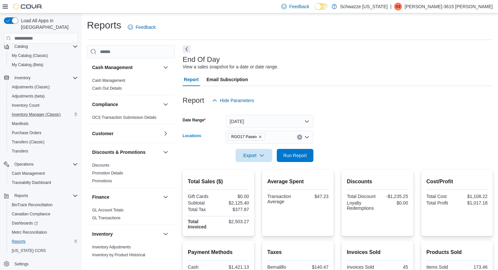
click at [280, 139] on div "RGO17 Paseo" at bounding box center [270, 136] width 88 height 13
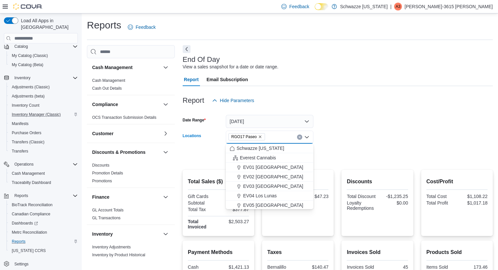
click at [365, 135] on form "Date Range [DATE] Locations RGO17 Paseo Combo box. Selected. RGO17 Paseo. Press…" at bounding box center [338, 134] width 310 height 55
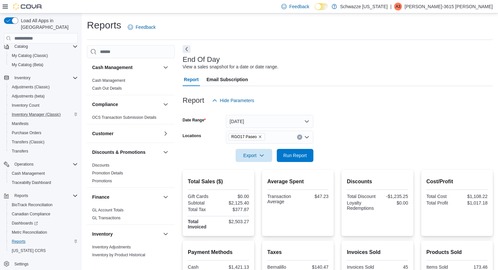
click at [276, 161] on div "Export Run Report" at bounding box center [248, 155] width 131 height 13
click at [302, 157] on span "Run Report" at bounding box center [295, 155] width 24 height 7
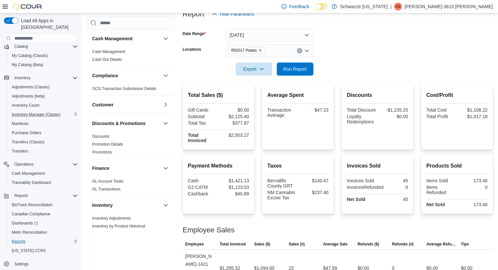
scroll to position [91, 0]
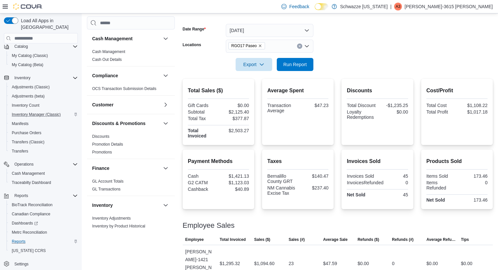
click at [405, 59] on form "Date Range [DATE] Locations RGO17 Paseo Export Run Report" at bounding box center [338, 43] width 310 height 55
click at [285, 59] on span "Run Report" at bounding box center [295, 63] width 29 height 13
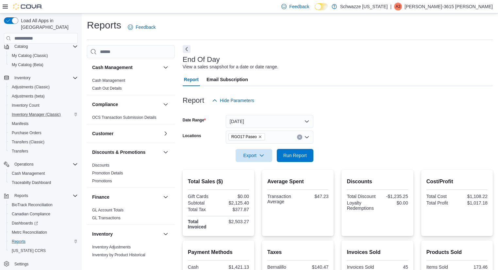
click at [371, 69] on div "End Of Day View a sales snapshot for a date or date range." at bounding box center [336, 63] width 307 height 15
click at [333, 94] on div "Report Hide Parameters" at bounding box center [338, 100] width 310 height 13
click at [467, 9] on p "[PERSON_NAME]-3615 [PERSON_NAME]" at bounding box center [448, 7] width 88 height 8
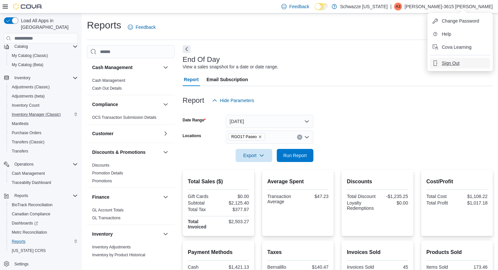
click at [451, 63] on span "Sign Out" at bounding box center [451, 63] width 18 height 7
